Goal: Task Accomplishment & Management: Manage account settings

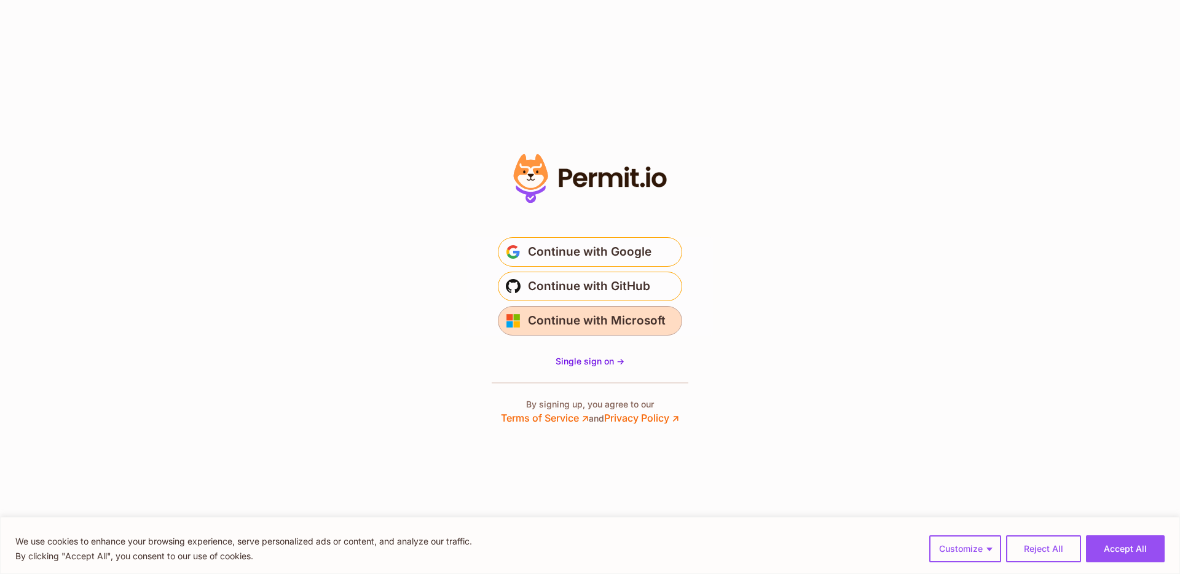
click at [604, 319] on span "Continue with Microsoft" at bounding box center [597, 321] width 138 height 20
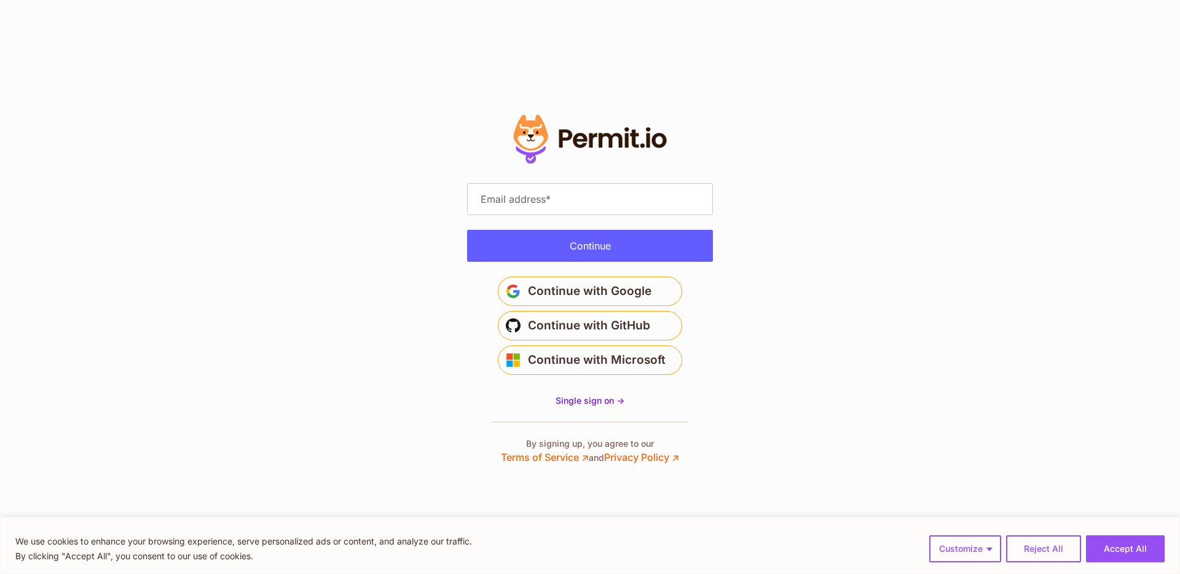
click at [540, 209] on input "Email address" at bounding box center [590, 199] width 246 height 32
type input "**********"
click at [602, 403] on span "Single sign on ->" at bounding box center [590, 400] width 69 height 10
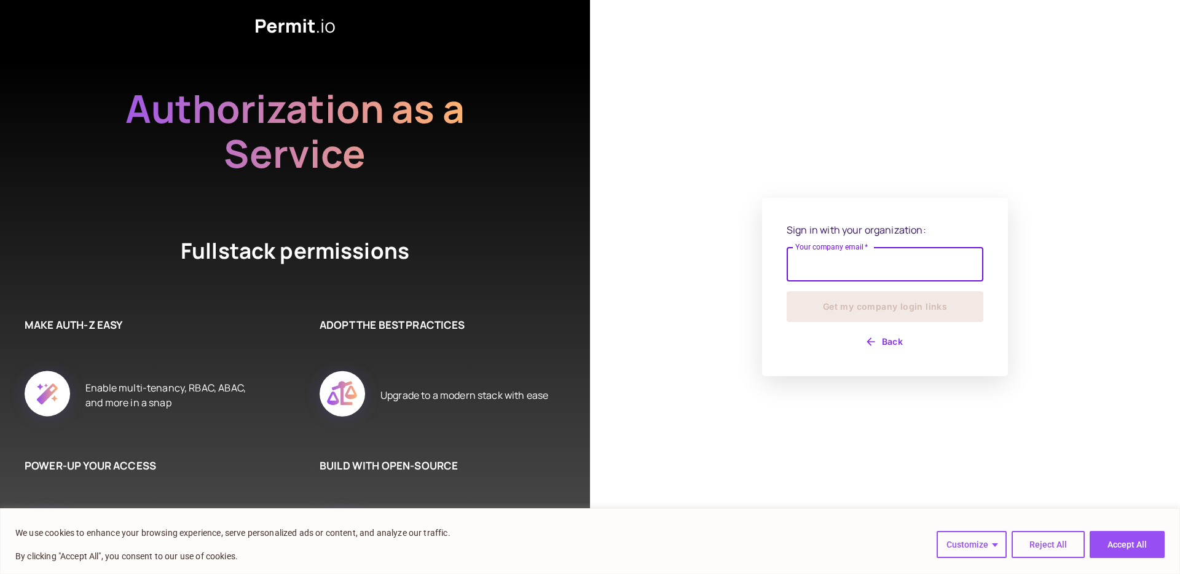
click at [856, 259] on input "Your company email   *" at bounding box center [885, 264] width 197 height 34
type input "**********"
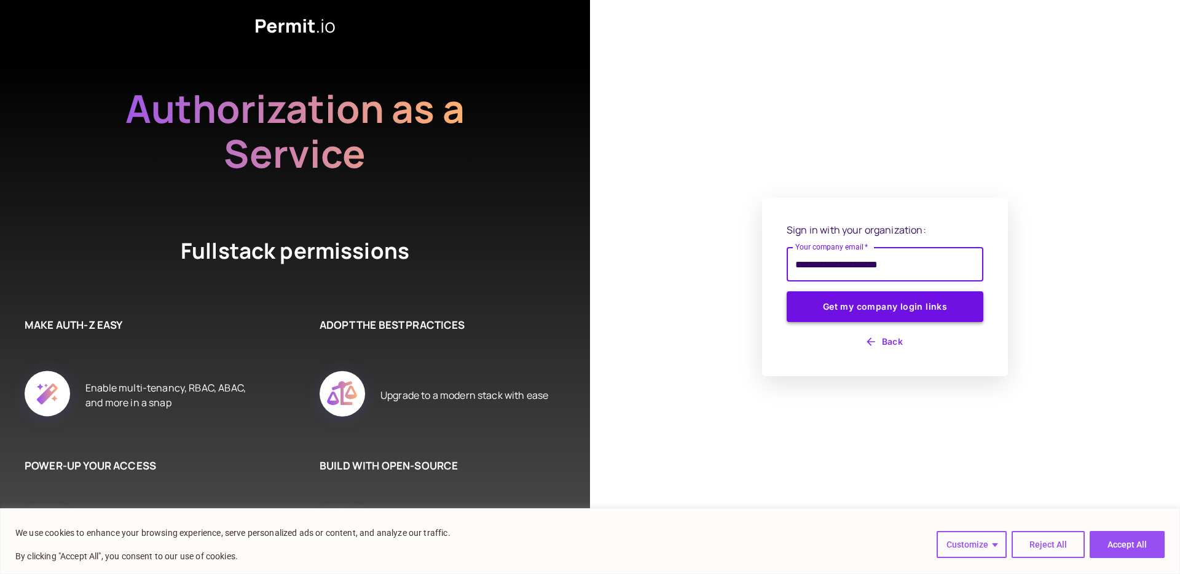
click at [922, 311] on button "Get my company login links" at bounding box center [885, 306] width 197 height 31
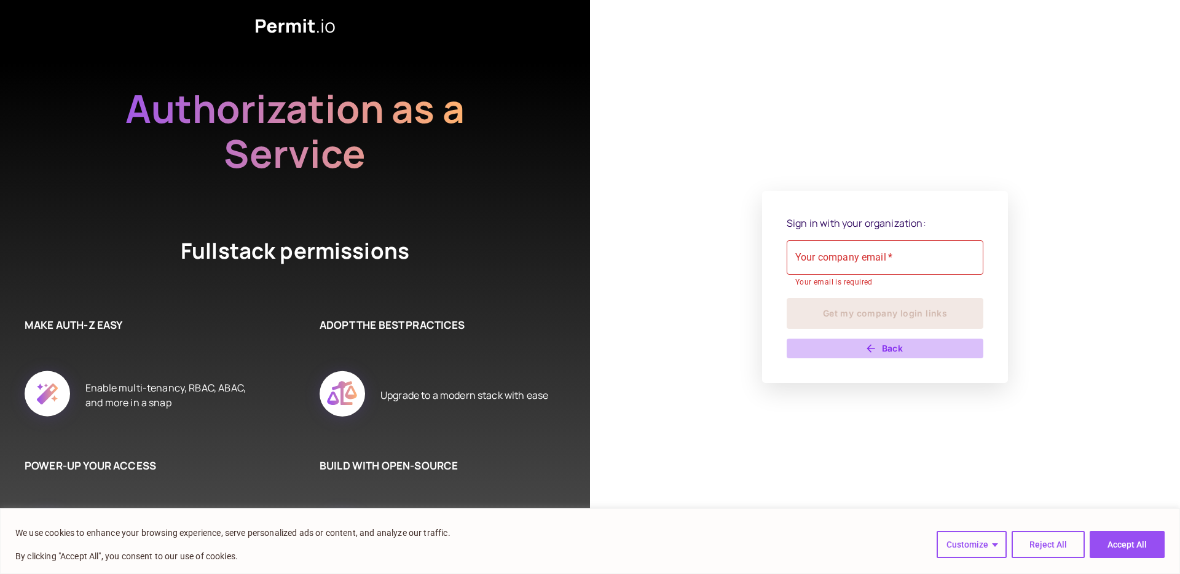
click at [889, 356] on button "Back" at bounding box center [885, 349] width 197 height 20
click at [888, 341] on button "Back" at bounding box center [885, 349] width 197 height 20
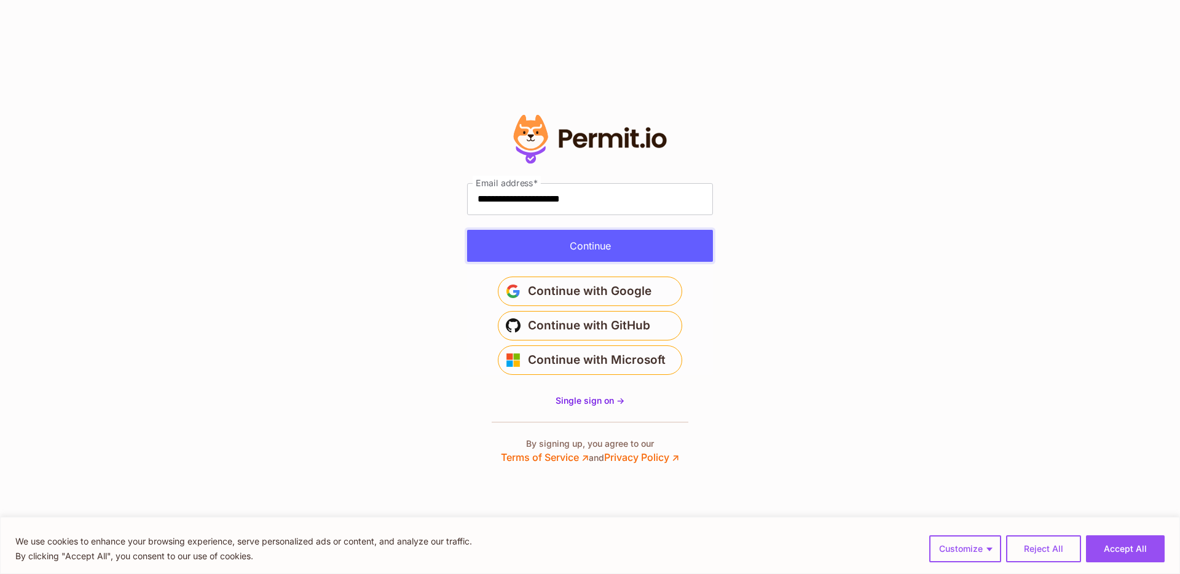
click at [594, 250] on button "Continue" at bounding box center [590, 246] width 246 height 32
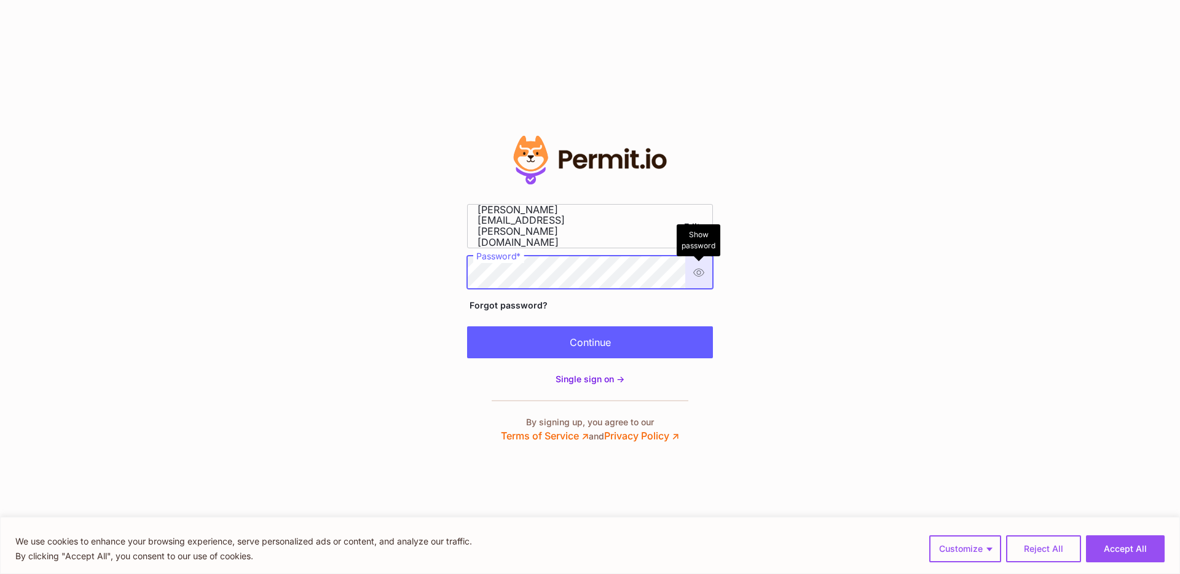
click at [695, 267] on button "Show password Hide password Show password Hide password" at bounding box center [698, 272] width 27 height 32
click at [383, 261] on section "Edit" at bounding box center [590, 287] width 1180 height 574
click at [626, 231] on div "**********" at bounding box center [590, 226] width 246 height 44
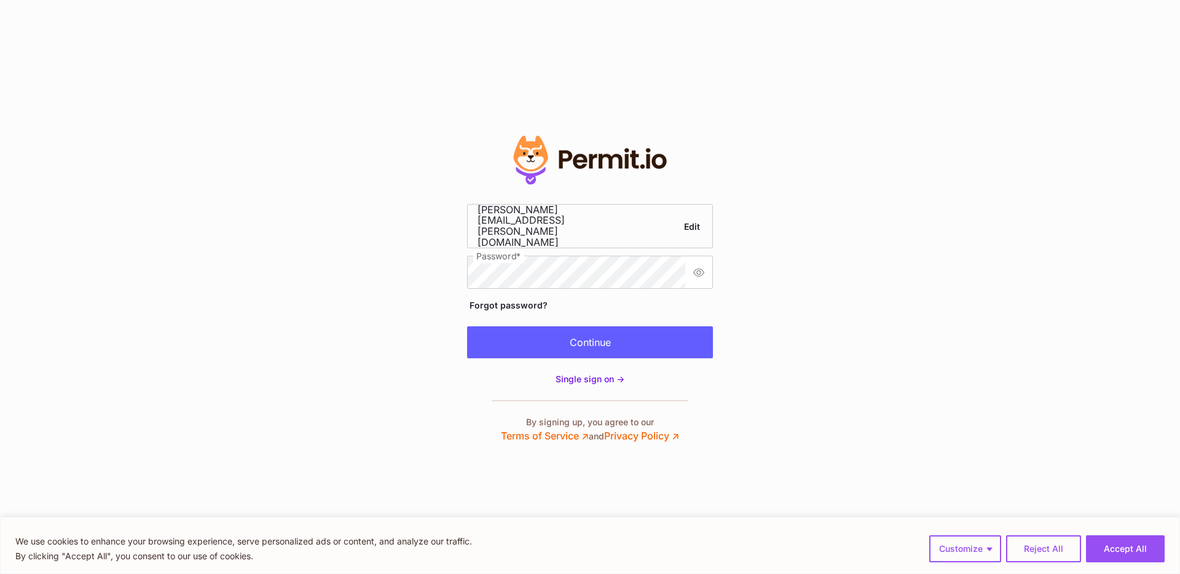
scroll to position [0, 0]
click at [630, 346] on button "Continue" at bounding box center [590, 342] width 246 height 32
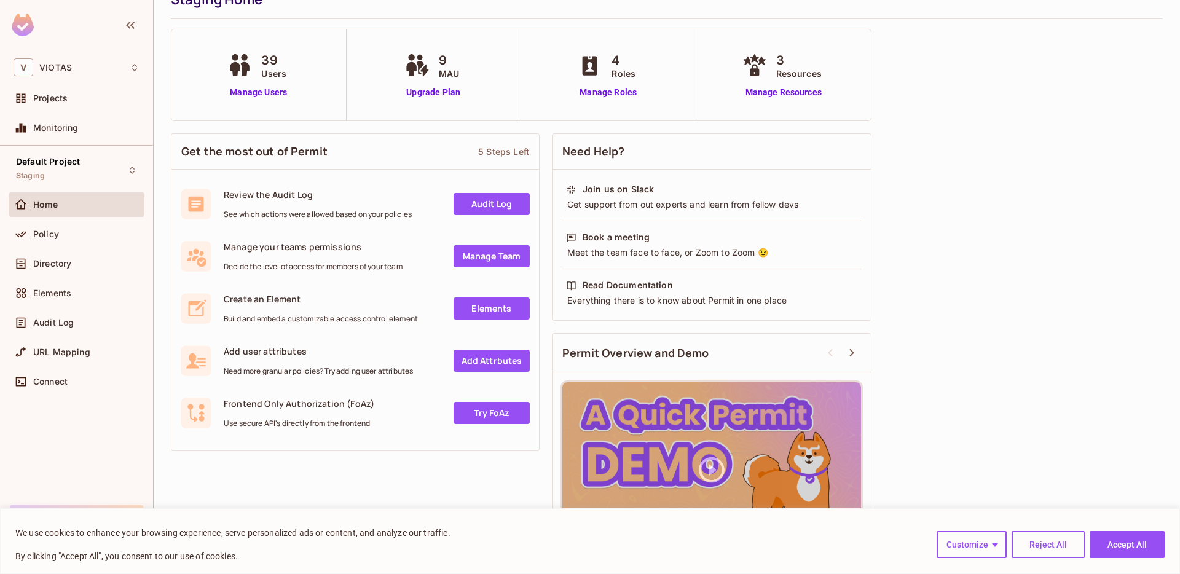
scroll to position [54, 0]
click at [65, 173] on div "Default Project Staging" at bounding box center [48, 170] width 64 height 26
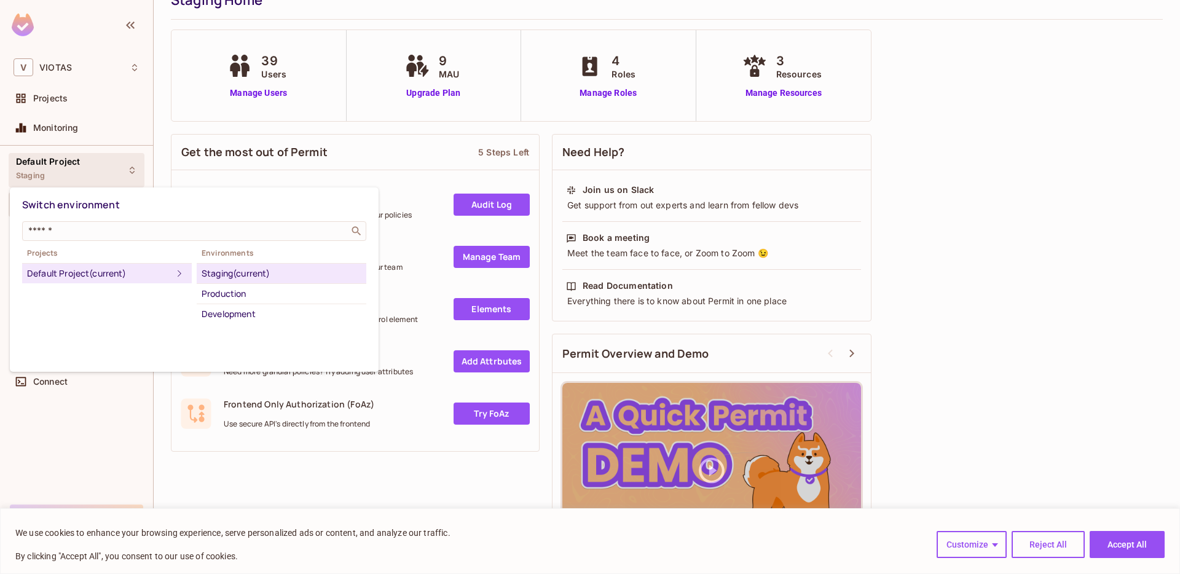
click at [242, 445] on div at bounding box center [590, 287] width 1180 height 574
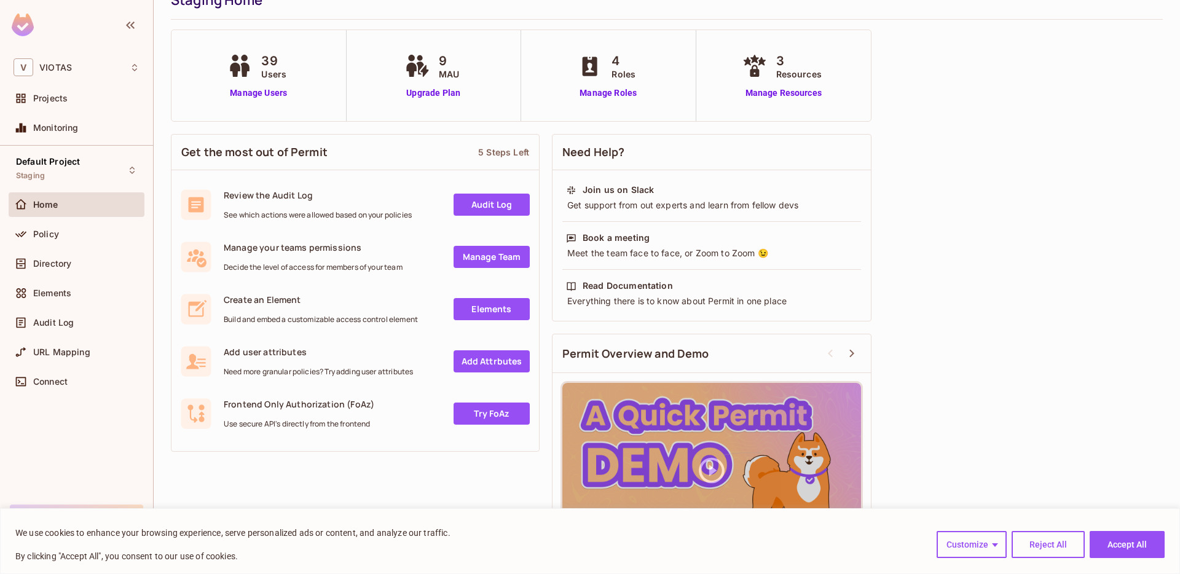
click at [484, 259] on link "Manage Team" at bounding box center [492, 257] width 76 height 22
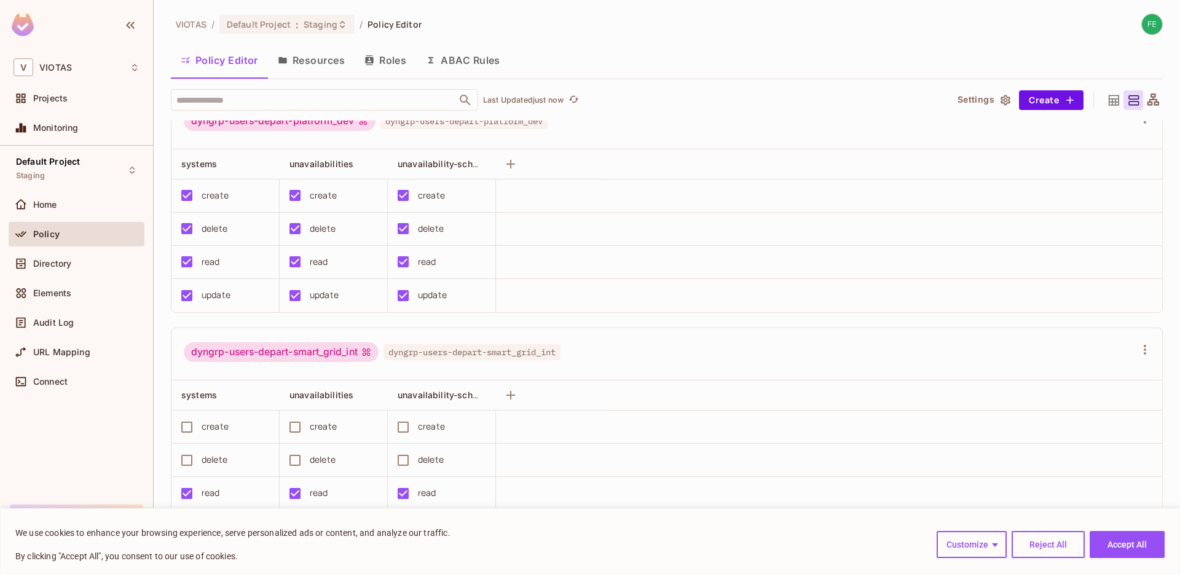
scroll to position [1, 0]
click at [1120, 547] on button "Accept All" at bounding box center [1127, 544] width 75 height 27
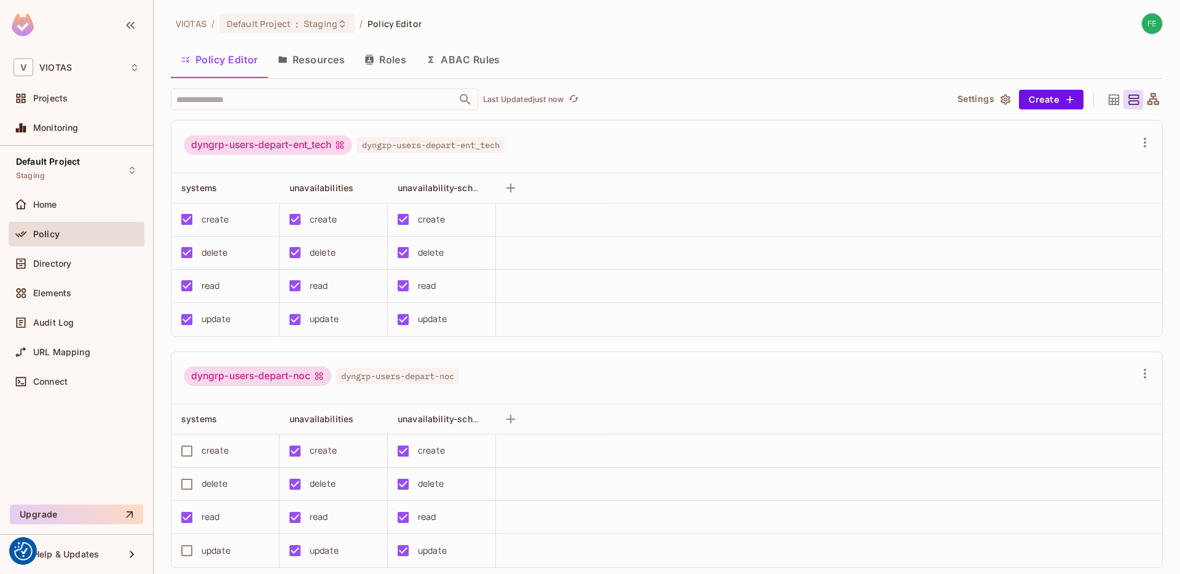
scroll to position [0, 0]
click at [1040, 104] on button "Create" at bounding box center [1051, 100] width 65 height 20
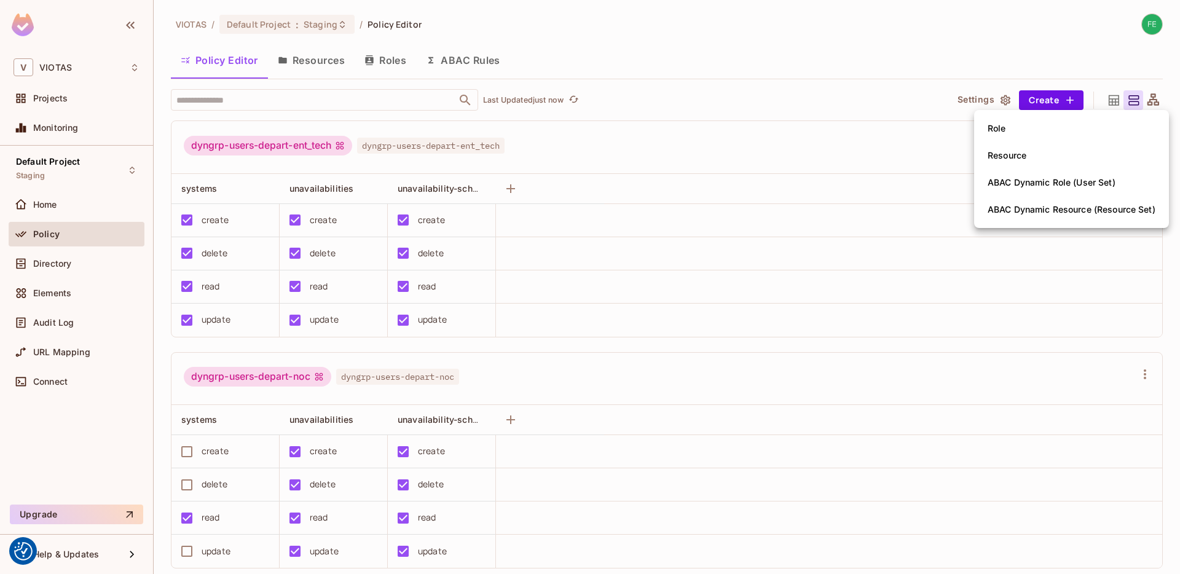
click at [1022, 150] on div "Resource" at bounding box center [1007, 155] width 39 height 12
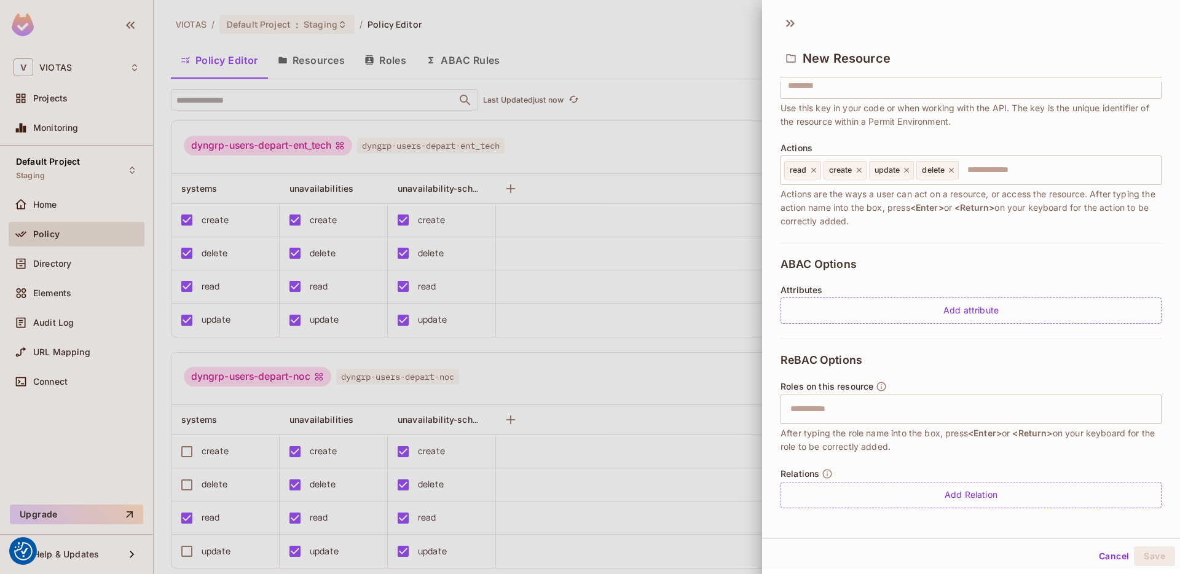
scroll to position [102, 0]
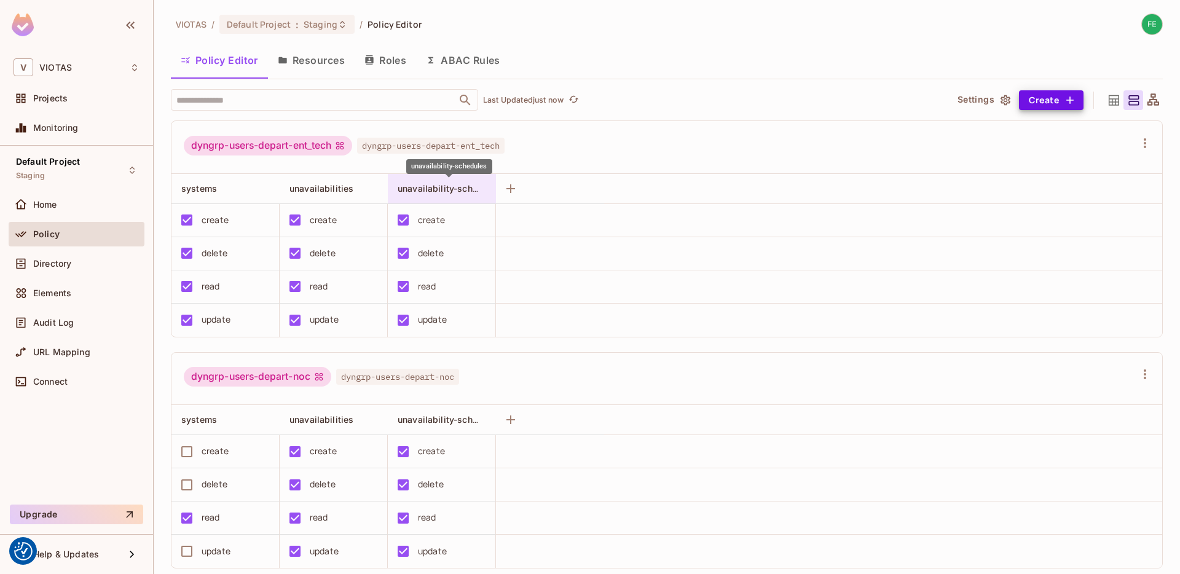
click at [459, 187] on span "unavailability-schedules" at bounding box center [449, 189] width 103 height 12
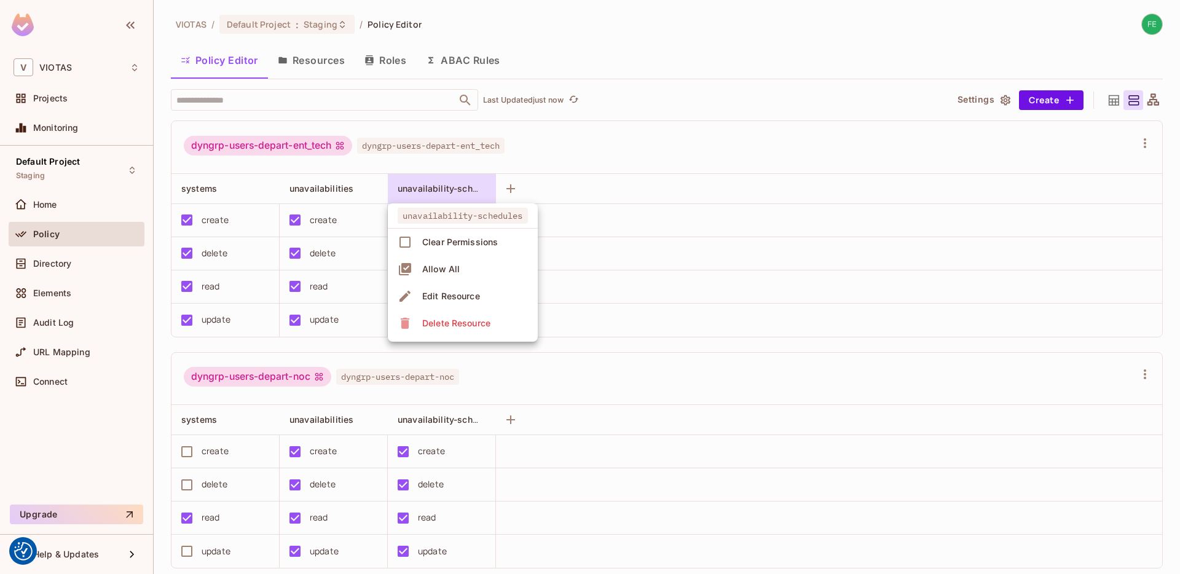
click at [452, 285] on li "Edit Resource" at bounding box center [463, 296] width 150 height 27
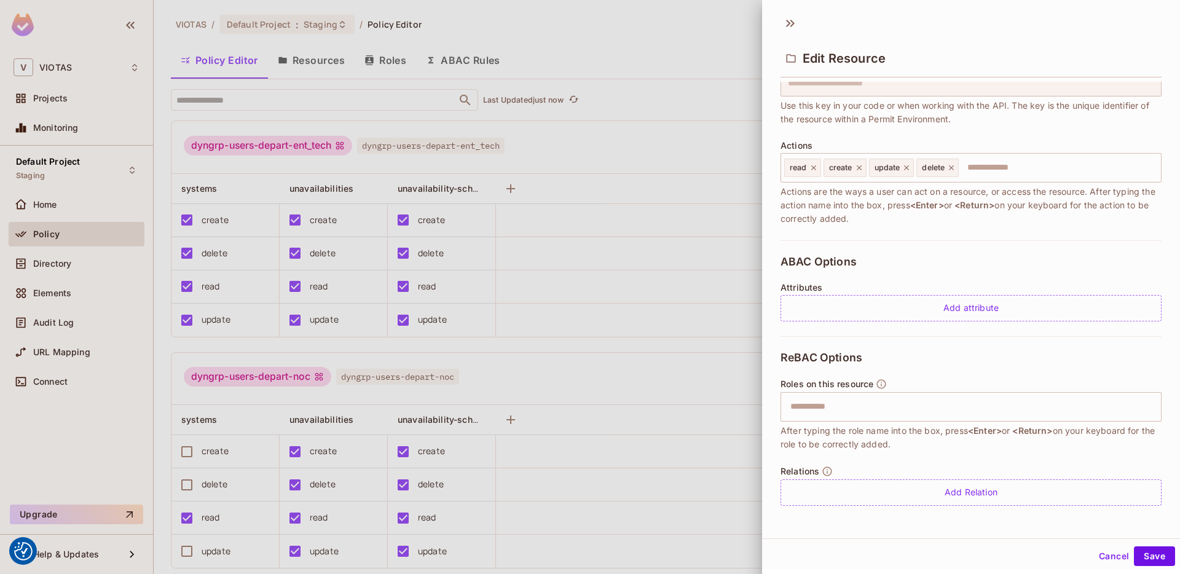
scroll to position [0, 0]
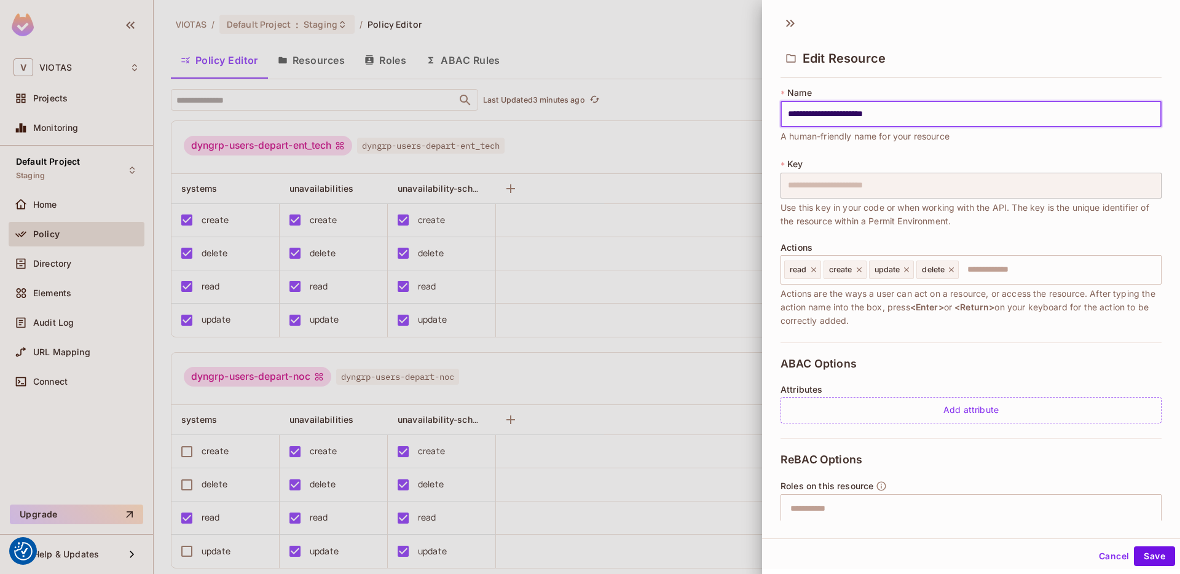
click at [650, 95] on div at bounding box center [590, 287] width 1180 height 574
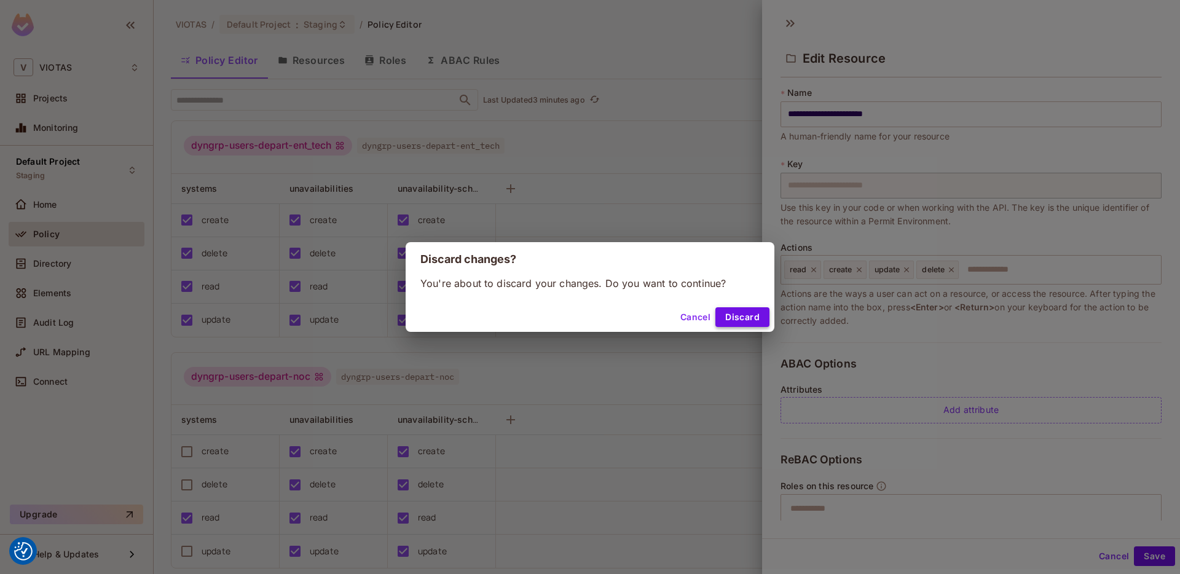
click at [733, 318] on button "Discard" at bounding box center [743, 317] width 54 height 20
